Goal: Information Seeking & Learning: Learn about a topic

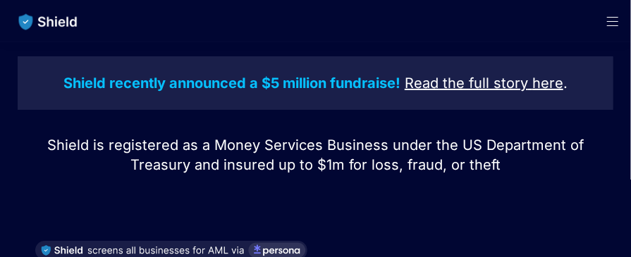
drag, startPoint x: 155, startPoint y: 1, endPoint x: 88, endPoint y: 27, distance: 71.9
click at [88, 27] on link "main navigation" at bounding box center [50, 22] width 100 height 44
click at [612, 21] on span "Open menu" at bounding box center [612, 21] width 11 height 1
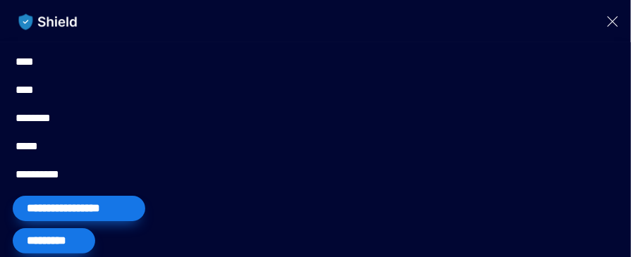
click at [27, 87] on link "****" at bounding box center [28, 90] width 24 height 17
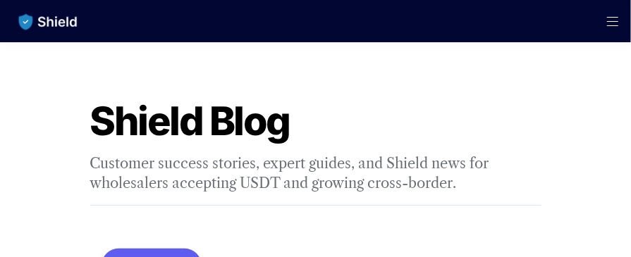
click at [611, 19] on span "Open menu" at bounding box center [613, 21] width 37 height 42
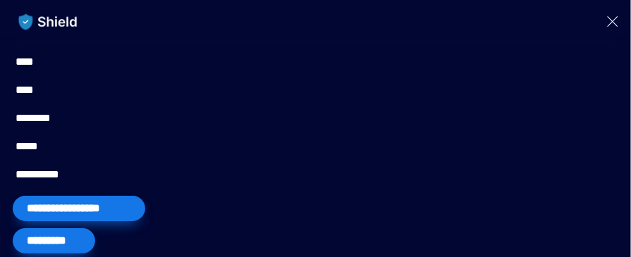
click at [616, 18] on span "Close menu" at bounding box center [613, 21] width 11 height 11
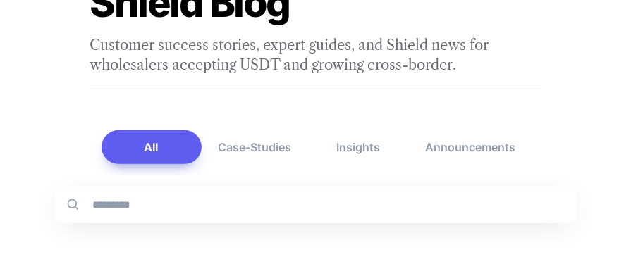
scroll to position [141, 0]
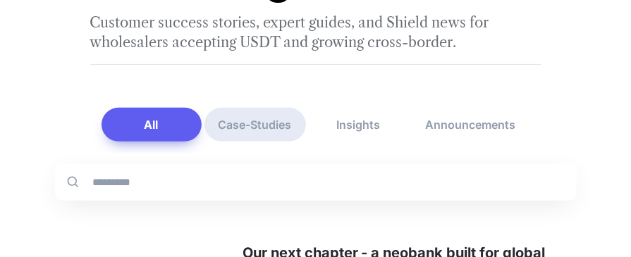
click at [260, 126] on button "Case-Studies" at bounding box center [256, 125] width 102 height 34
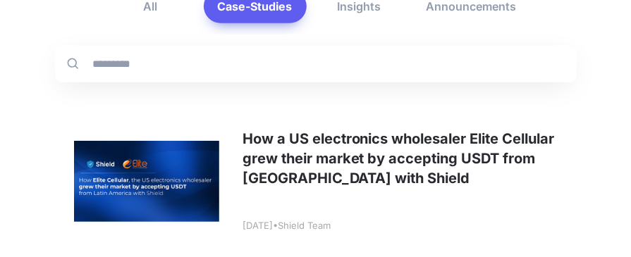
scroll to position [282, 0]
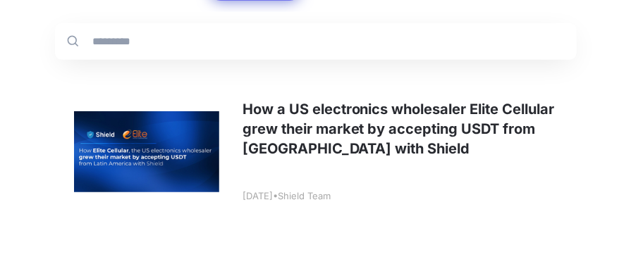
click at [313, 107] on link at bounding box center [316, 151] width 522 height 175
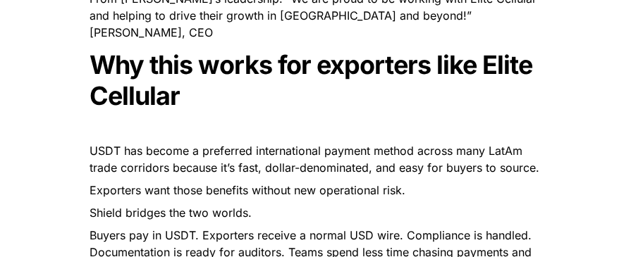
scroll to position [3174, 0]
